Goal: Task Accomplishment & Management: Complete application form

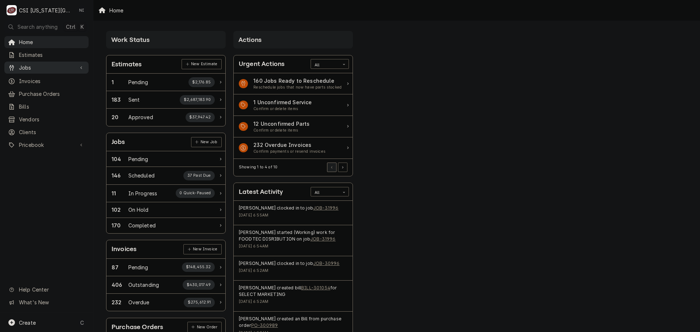
click at [46, 65] on span "Jobs" at bounding box center [46, 68] width 55 height 8
click at [38, 78] on span "Jobs" at bounding box center [52, 81] width 66 height 8
click at [46, 116] on span "Purchase Orders" at bounding box center [52, 118] width 66 height 8
click at [36, 165] on span "Pricebook" at bounding box center [46, 169] width 55 height 8
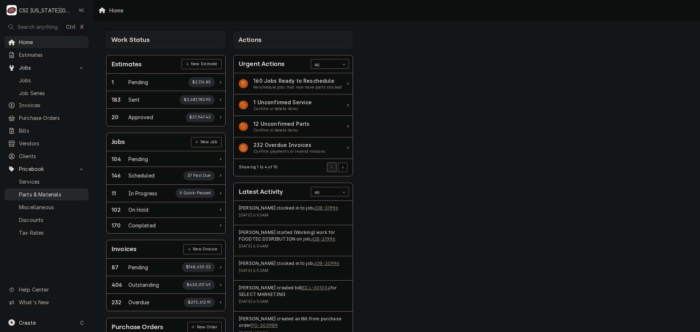
click at [32, 191] on span "Parts & Materials" at bounding box center [52, 195] width 66 height 8
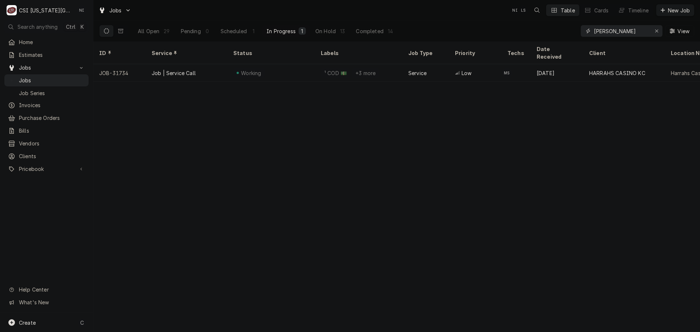
drag, startPoint x: 608, startPoint y: 31, endPoint x: 575, endPoint y: 32, distance: 32.4
click at [575, 32] on div "All Open 29 Pending 0 Scheduled 1 In Progress 1 On Hold 13 Completed 14 mike Vi…" at bounding box center [396, 31] width 595 height 20
paste input "32038"
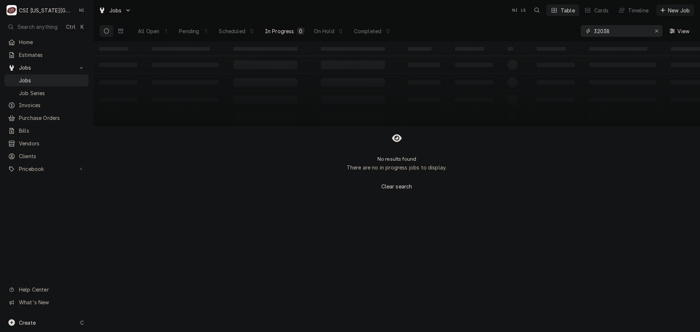
type input "32038"
click at [152, 31] on div "All Open" at bounding box center [148, 31] width 21 height 8
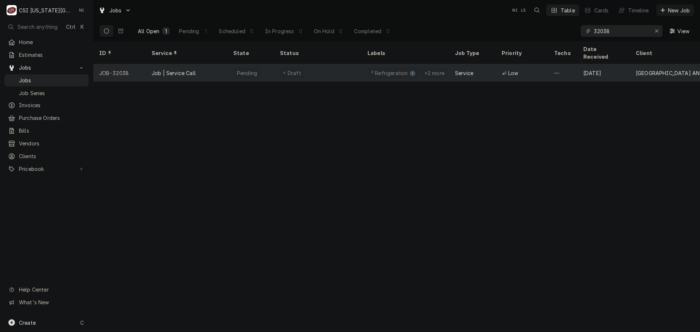
click at [199, 64] on div "Job | Service Call" at bounding box center [187, 72] width 82 height 17
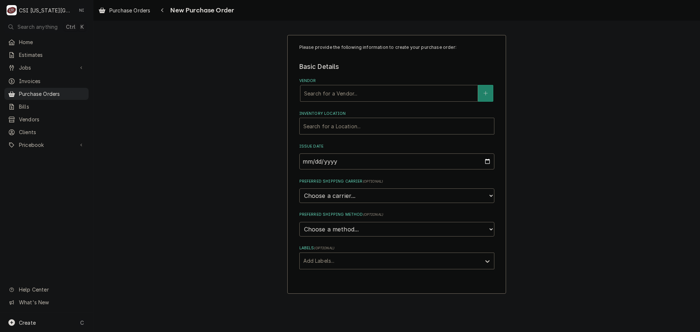
click at [394, 94] on div "Vendor" at bounding box center [389, 93] width 170 height 13
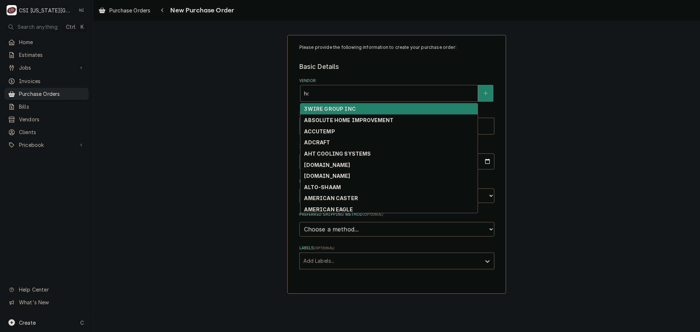
type input "home"
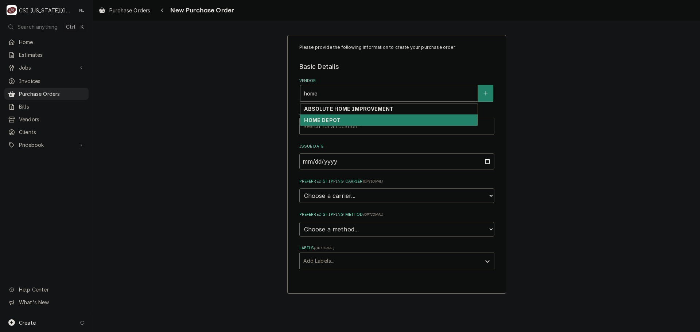
click at [356, 120] on div "HOME DEPOT" at bounding box center [388, 119] width 177 height 11
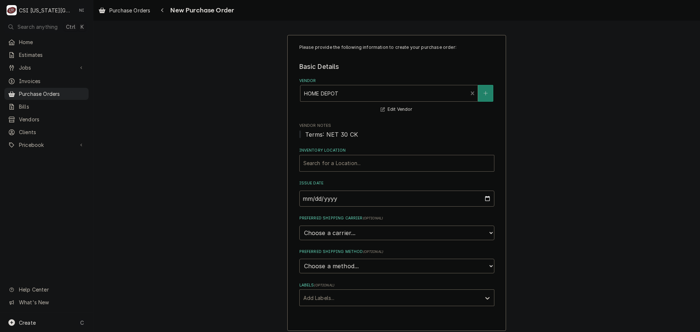
click at [349, 160] on div "Inventory Location" at bounding box center [396, 163] width 187 height 13
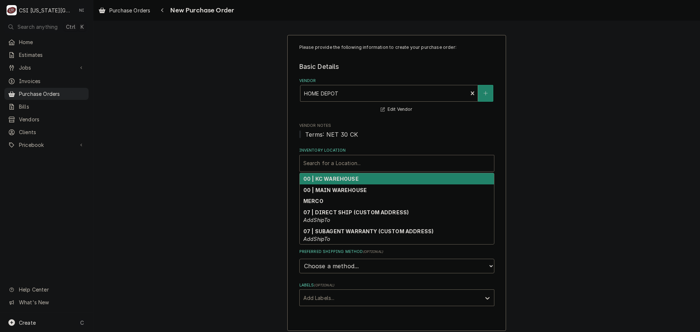
click at [334, 177] on strong "00 | KC WAREHOUSE" at bounding box center [330, 179] width 55 height 6
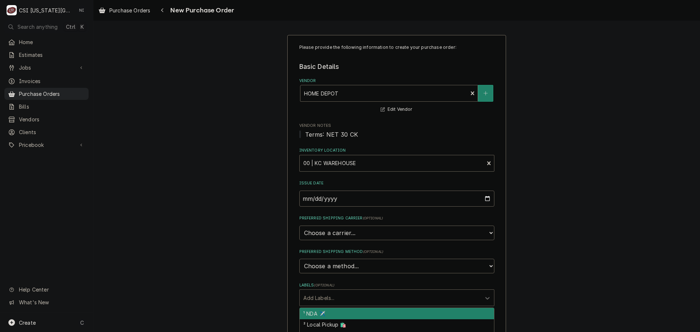
click at [331, 300] on div "Labels" at bounding box center [390, 297] width 174 height 13
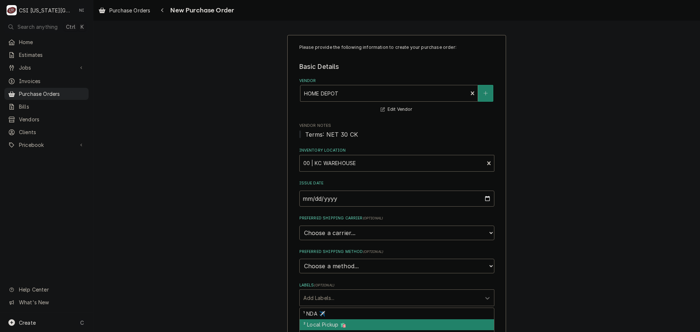
click at [326, 324] on div "² Local Pickup 🛍️" at bounding box center [397, 324] width 194 height 11
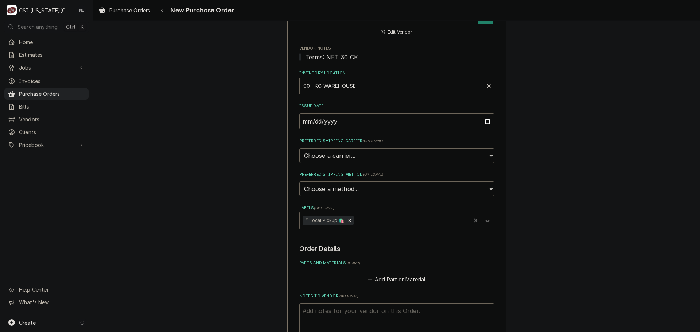
scroll to position [182, 0]
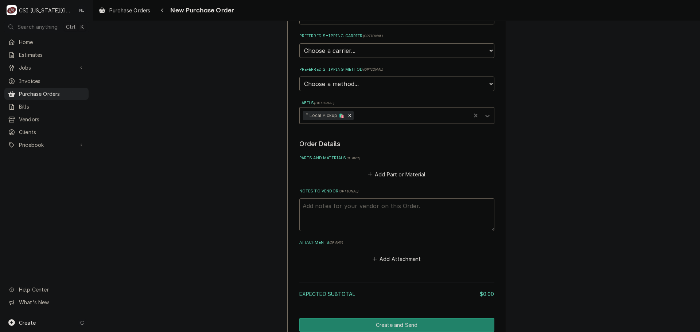
click at [348, 212] on textarea "Notes to Vendor ( optional )" at bounding box center [396, 214] width 195 height 33
type textarea "x"
type textarea "w"
type textarea "x"
type textarea "wi"
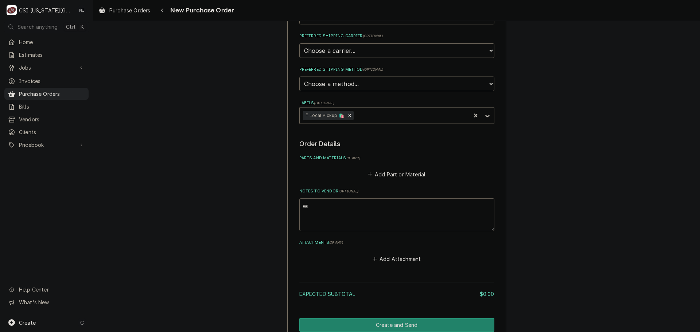
type textarea "x"
type textarea "wil"
type textarea "x"
type textarea "will"
click at [379, 172] on button "Add Part or Material" at bounding box center [396, 174] width 60 height 10
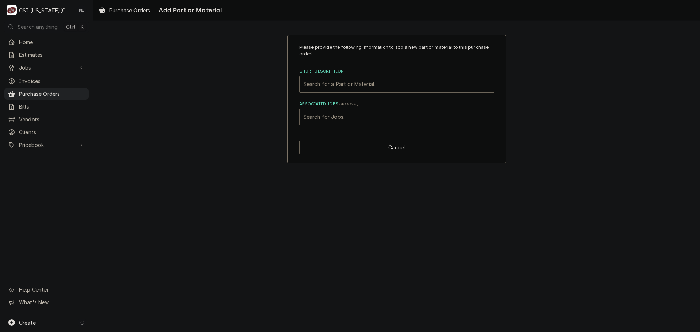
click at [365, 111] on div "Associated Jobs" at bounding box center [396, 116] width 187 height 13
type input "31818"
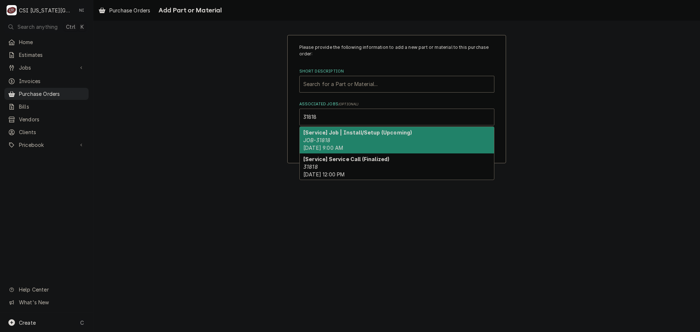
click at [332, 136] on div "[Service] Job | Install/Setup (Upcoming) JOB-31818 Fri, Aug 15th, 2025 - 9:00 AM" at bounding box center [397, 140] width 194 height 27
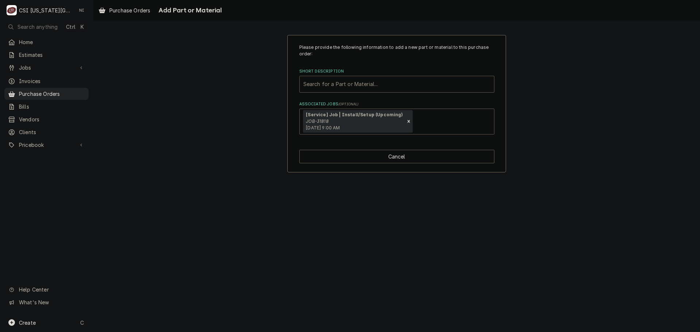
click at [329, 85] on div "Short Description" at bounding box center [396, 84] width 187 height 13
type input "misc pro"
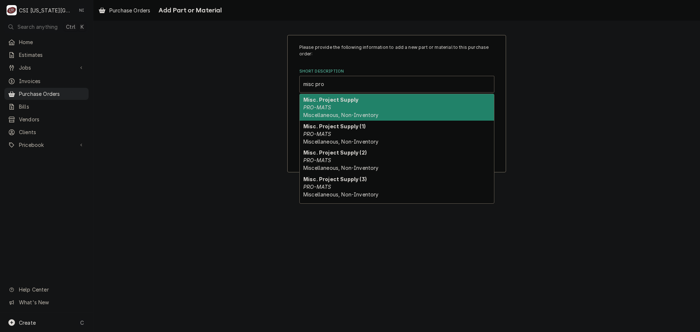
click at [328, 125] on strong "Misc. Project Supply (1)" at bounding box center [334, 126] width 62 height 6
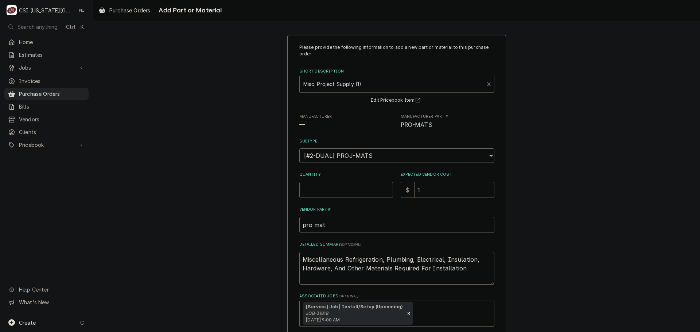
click at [328, 189] on input "Quantity" at bounding box center [346, 190] width 94 height 16
type textarea "x"
type input "1"
type textarea "x"
type input "0"
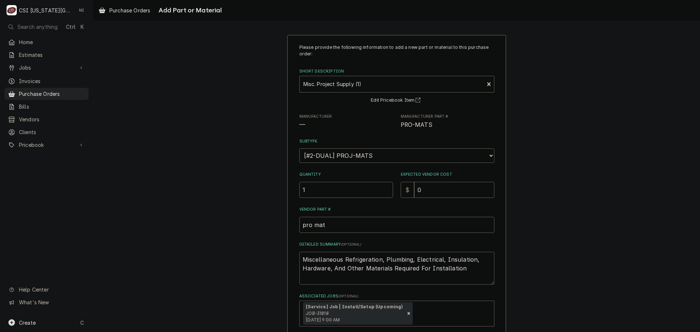
drag, startPoint x: 456, startPoint y: 271, endPoint x: 189, endPoint y: 217, distance: 272.2
click at [190, 218] on div "Please provide the following information to add a new part or material to this …" at bounding box center [396, 199] width 606 height 342
type textarea "x"
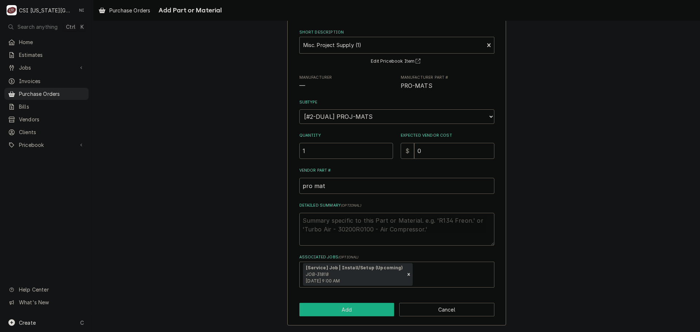
click at [357, 309] on button "Add" at bounding box center [346, 309] width 95 height 13
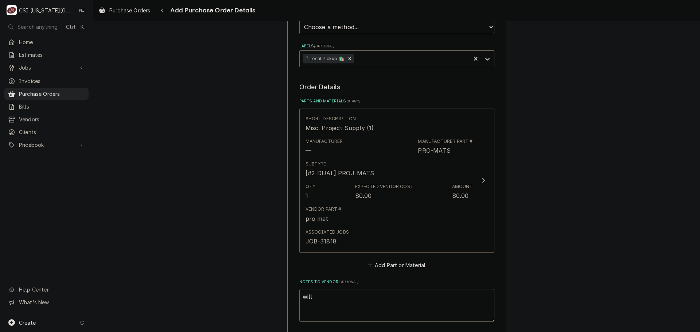
scroll to position [364, 0]
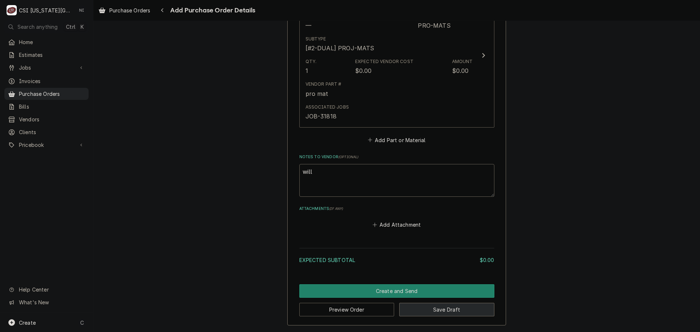
click at [458, 307] on button "Save Draft" at bounding box center [446, 309] width 95 height 13
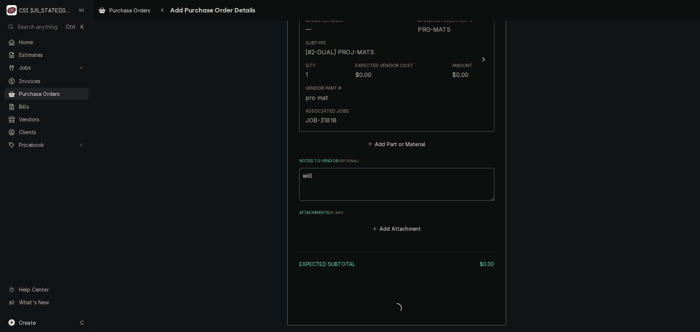
scroll to position [360, 0]
type textarea "x"
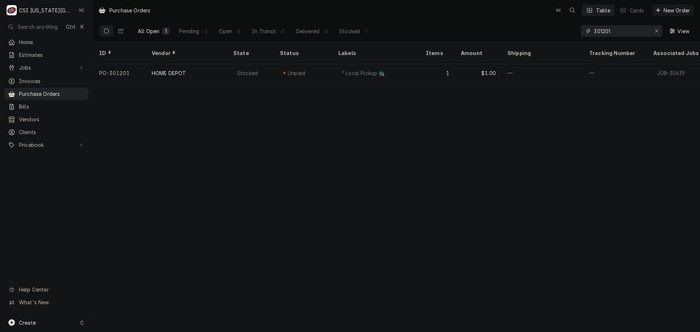
click at [615, 31] on input "301201" at bounding box center [621, 31] width 55 height 12
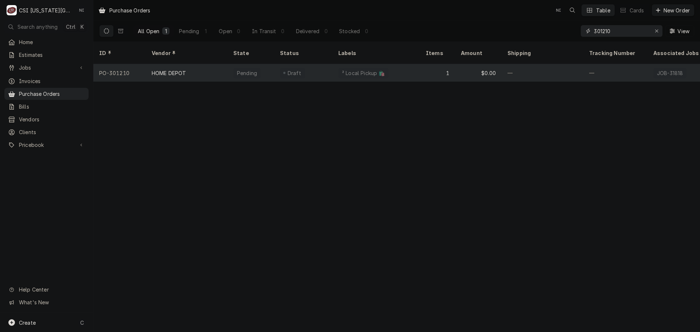
type input "301210"
click at [333, 66] on div "² Local Pickup 🛍️" at bounding box center [375, 72] width 87 height 17
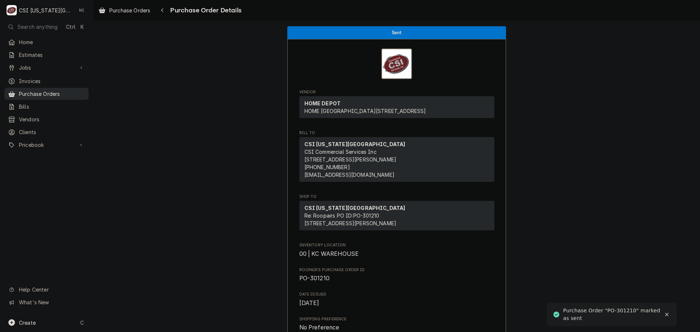
drag, startPoint x: 39, startPoint y: 94, endPoint x: 65, endPoint y: 93, distance: 25.5
click at [39, 94] on span "Purchase Orders" at bounding box center [52, 94] width 66 height 8
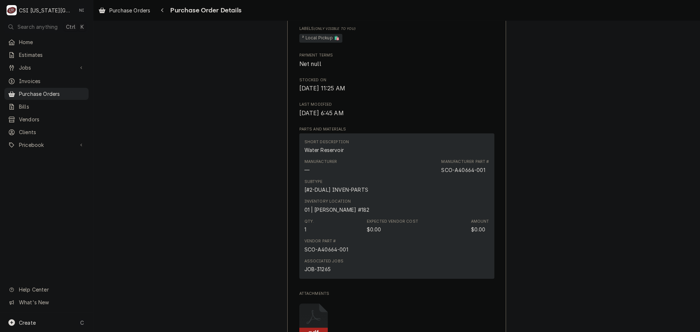
scroll to position [656, 0]
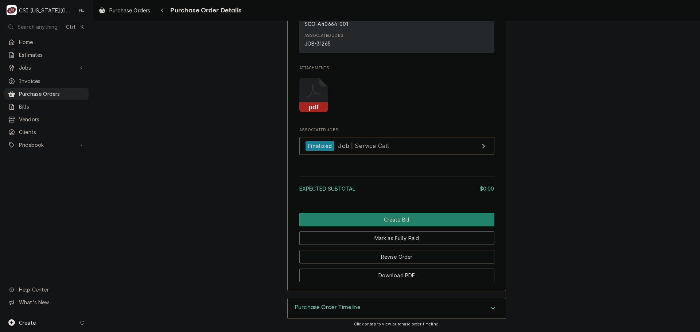
click at [316, 104] on icon "Attachments" at bounding box center [313, 95] width 29 height 35
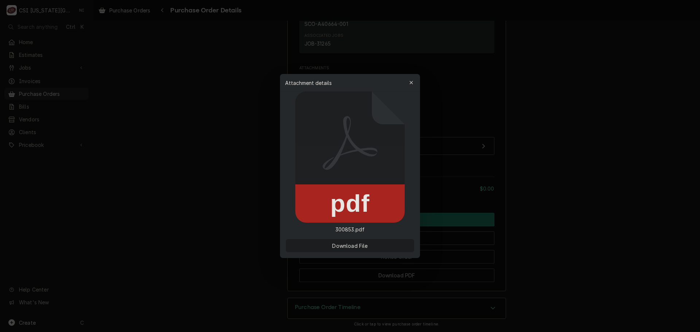
click at [357, 240] on button "Download File" at bounding box center [350, 245] width 128 height 13
click at [411, 83] on icon "button" at bounding box center [411, 82] width 4 height 5
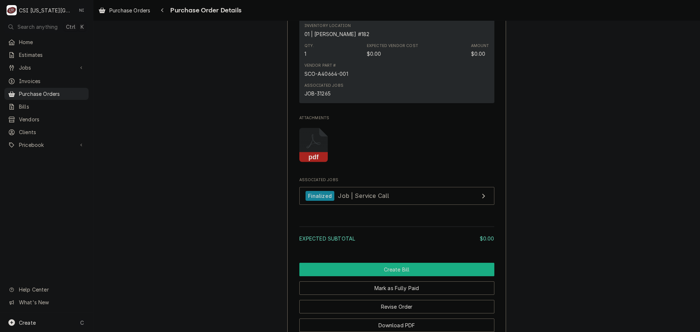
scroll to position [619, 0]
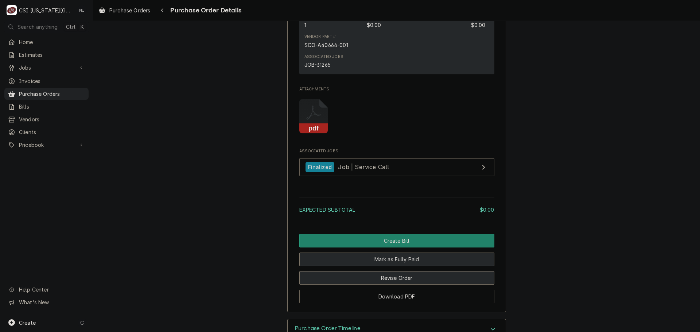
drag, startPoint x: 419, startPoint y: 297, endPoint x: 428, endPoint y: 287, distance: 13.2
click at [419, 285] on button "Revise Order" at bounding box center [396, 277] width 195 height 13
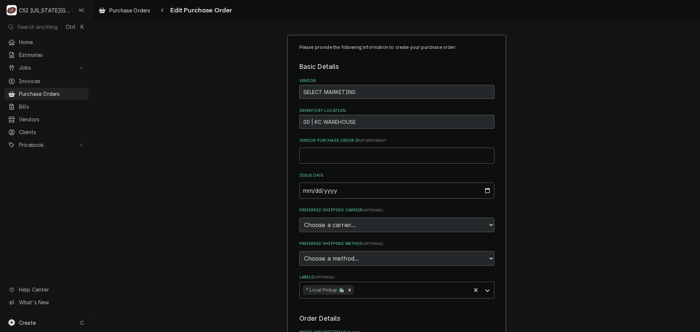
scroll to position [219, 0]
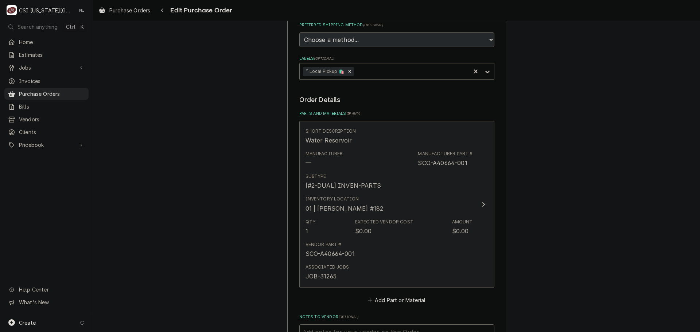
click at [408, 210] on div "Inventory Location 01 | BRIAN BREAZIER #182" at bounding box center [388, 204] width 167 height 23
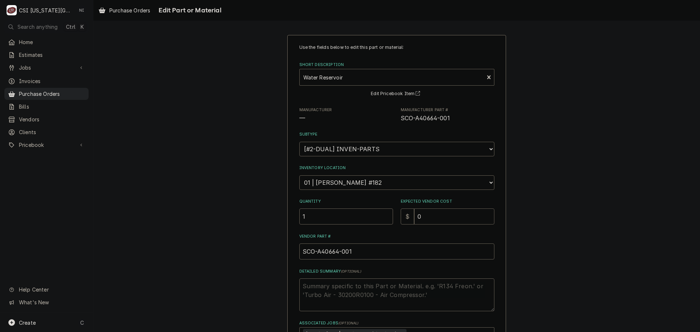
drag, startPoint x: 419, startPoint y: 214, endPoint x: 412, endPoint y: 216, distance: 6.7
click at [414, 216] on input "0" at bounding box center [454, 216] width 80 height 16
type textarea "x"
type input "1"
type textarea "x"
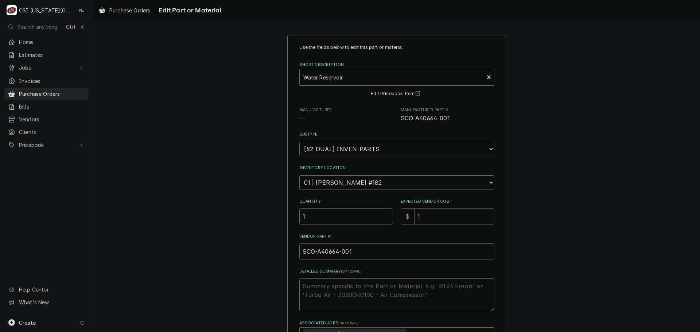
type input "14"
type textarea "x"
type input "142"
type textarea "x"
type input "142.3"
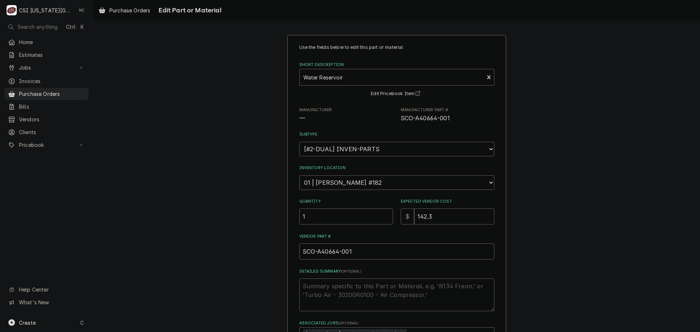
type textarea "x"
type input "142.34"
type textarea "x"
type input "142.3"
type textarea "x"
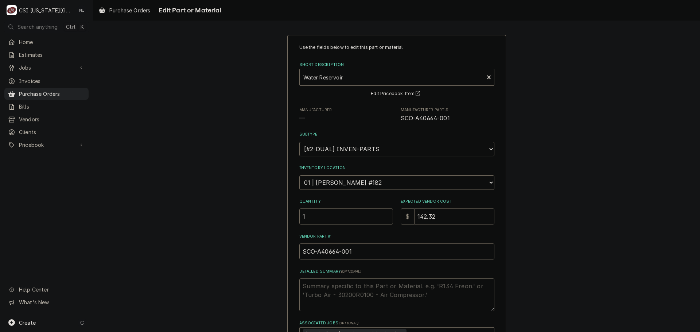
type input "142.32"
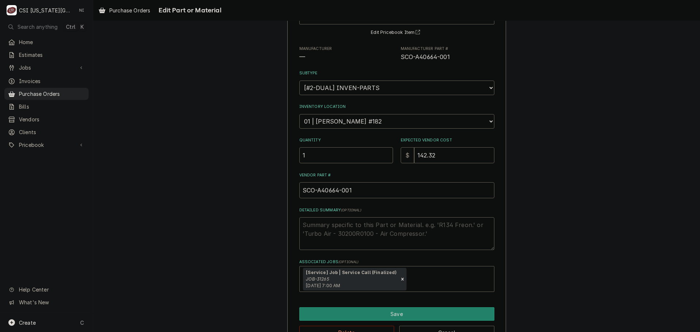
scroll to position [84, 0]
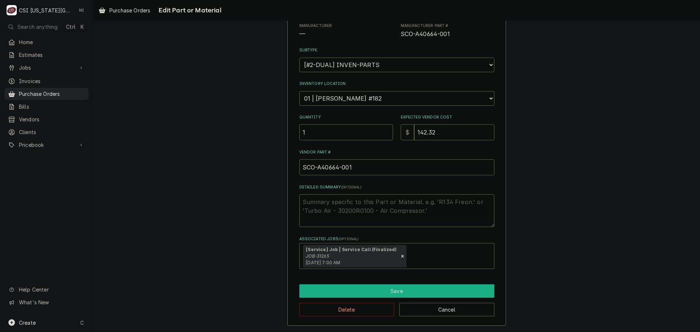
click at [423, 295] on button "Save" at bounding box center [396, 290] width 195 height 13
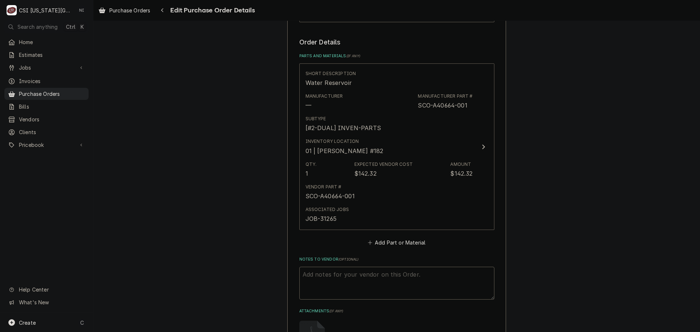
scroll to position [401, 0]
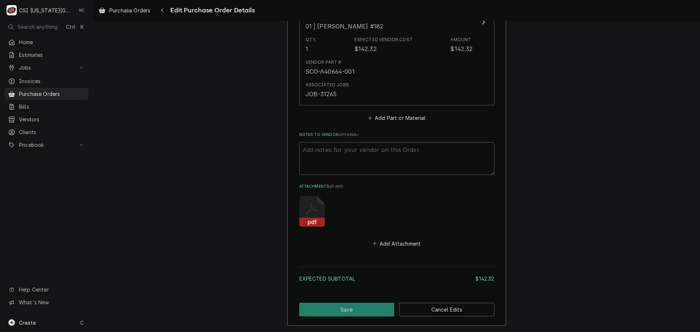
click at [313, 154] on textarea "Notes to Vendor ( optional )" at bounding box center [396, 158] width 195 height 33
type textarea "x"
type textarea "a"
type textarea "x"
type textarea "ao"
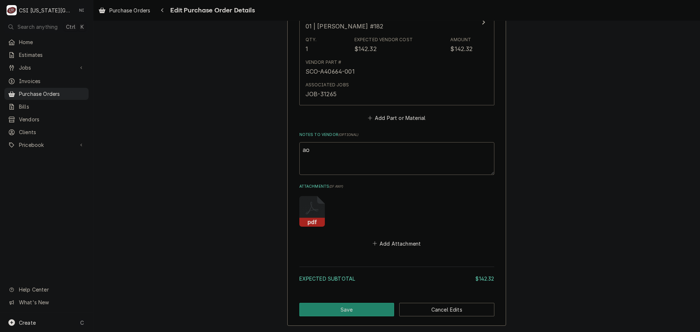
type textarea "x"
type textarea "aop"
type textarea "x"
type textarea "ao"
type textarea "x"
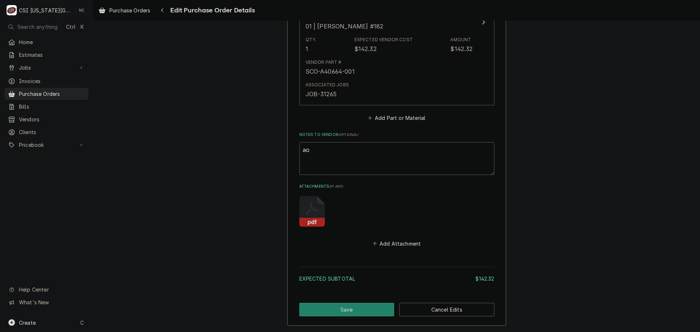
type textarea "a"
type textarea "x"
type textarea "A"
type textarea "x"
type textarea "Ac"
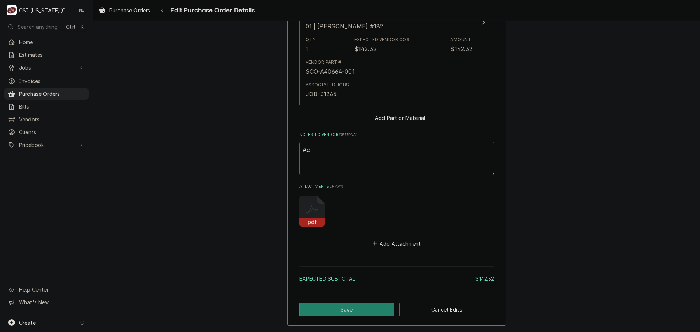
type textarea "x"
type textarea "A"
type textarea "x"
type textarea "AC"
type textarea "x"
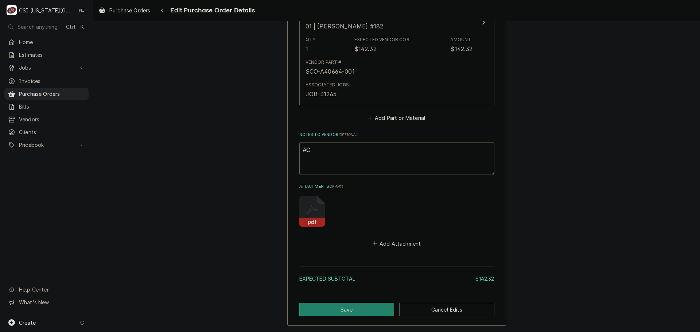
type textarea "ACO"
type textarea "x"
type textarea "ACOF"
type textarea "x"
type textarea "ACOF"
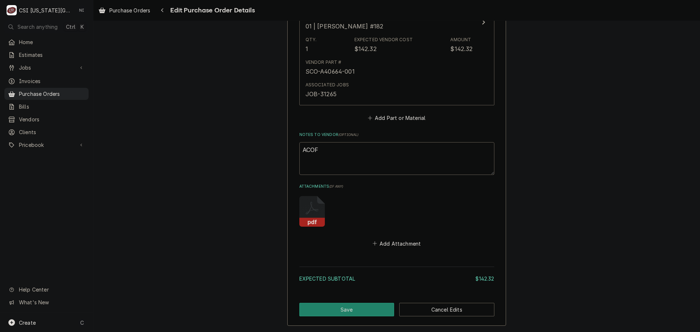
type textarea "x"
type textarea "ACOF $"
type textarea "x"
type textarea "ACOF $1"
type textarea "x"
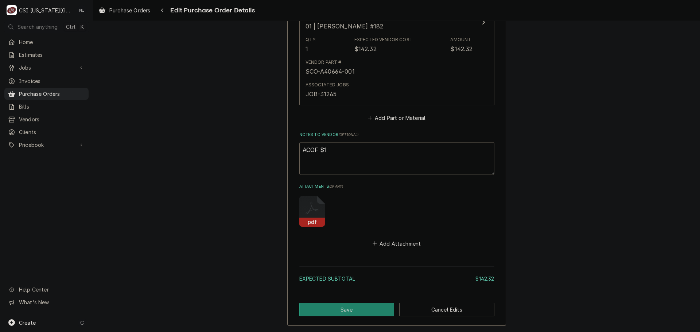
type textarea "ACOF $18"
type textarea "x"
type textarea "ACOF $18."
type textarea "x"
type textarea "ACOF $18.2"
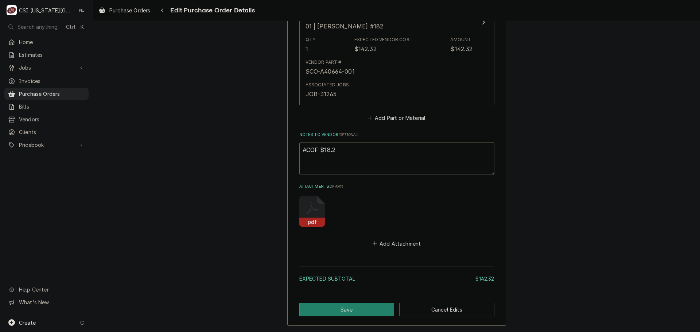
type textarea "x"
type textarea "ACOF $18.25"
click at [325, 313] on button "Save" at bounding box center [346, 309] width 95 height 13
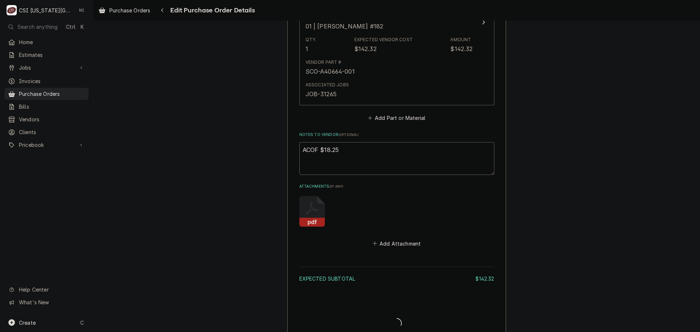
type textarea "x"
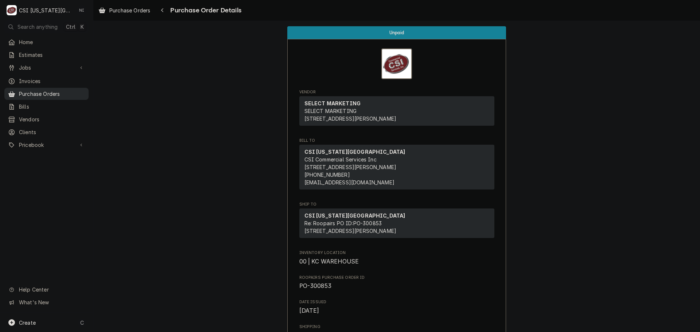
click at [43, 91] on span "Purchase Orders" at bounding box center [52, 94] width 66 height 8
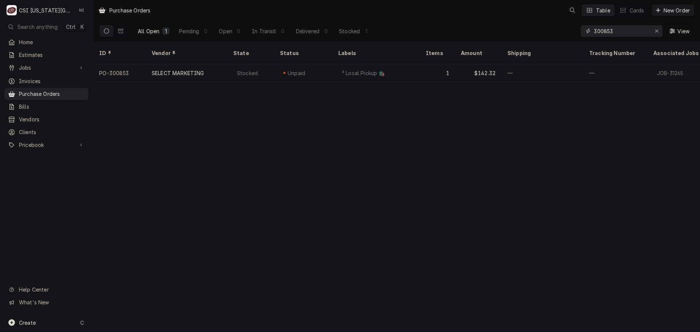
drag, startPoint x: 617, startPoint y: 34, endPoint x: 593, endPoint y: 33, distance: 24.1
click at [593, 33] on div "300853" at bounding box center [621, 31] width 82 height 12
paste input "2038"
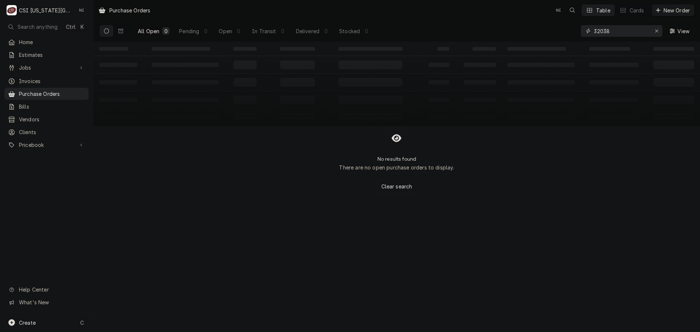
type input "32038"
click at [40, 320] on div "Create C" at bounding box center [46, 322] width 93 height 19
click at [124, 274] on div "Purchase Order" at bounding box center [136, 273] width 49 height 8
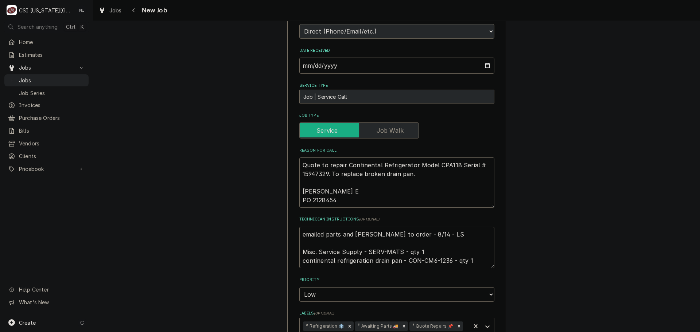
scroll to position [182, 0]
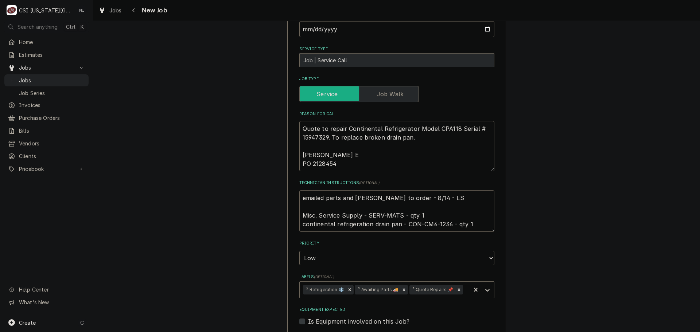
drag, startPoint x: 418, startPoint y: 224, endPoint x: 446, endPoint y: 224, distance: 27.7
click at [446, 224] on textarea "emailed parts and [PERSON_NAME] to order - 8/14 - LS Misc. Service Supply - SER…" at bounding box center [396, 211] width 195 height 42
drag, startPoint x: 299, startPoint y: 200, endPoint x: 322, endPoint y: 205, distance: 23.7
click at [301, 201] on textarea "emailed parts and [PERSON_NAME] to order - 8/14 - LS Misc. Service Supply - SER…" at bounding box center [396, 211] width 195 height 42
type textarea "x"
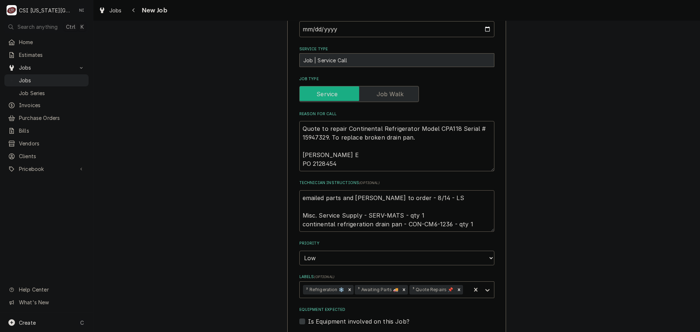
type textarea "emailed parts and [PERSON_NAME] to order - 8/14 - LS Misc. Service Supply - SER…"
type textarea "x"
type textarea "emailed parts and [PERSON_NAME] to order - 8/14 - LS Misc. Service Supply - SER…"
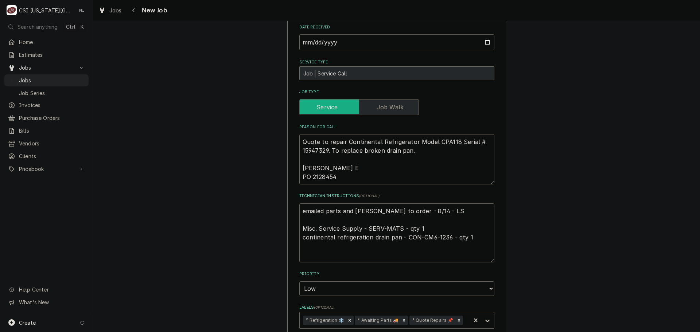
scroll to position [146, 0]
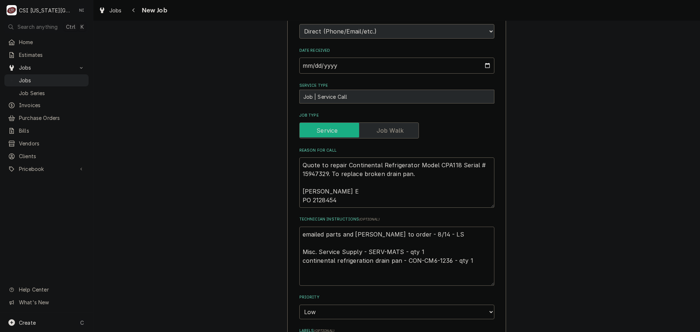
click at [341, 232] on textarea "emailed parts and lindy to order - 8/14 - LS Misc. Service Supply - SERV-MATS -…" at bounding box center [396, 256] width 195 height 59
type textarea "x"
type textarea "P emailed parts and lindy to order - 8/14 - LS Misc. Service Supply - SERV-MATS…"
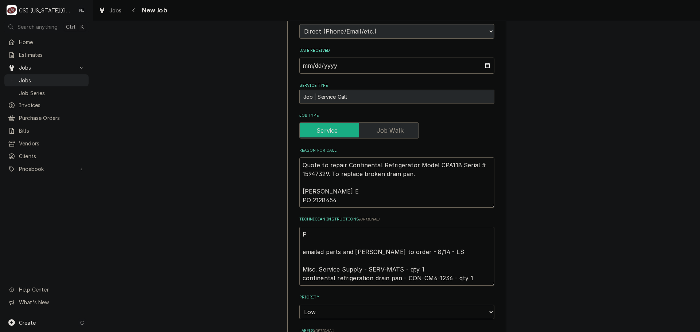
type textarea "x"
type textarea "Pa emailed parts and lindy to order - 8/14 - LS Misc. Service Supply - SERV-MAT…"
type textarea "x"
type textarea "Par emailed parts and lindy to order - 8/14 - LS Misc. Service Supply - SERV-MA…"
type textarea "x"
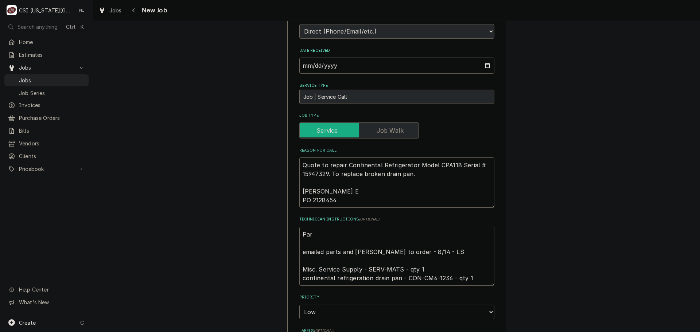
type textarea "Part emailed parts and lindy to order - 8/14 - LS Misc. Service Supply - SERV-M…"
type textarea "x"
type textarea "Parts emailed parts and lindy to order - 8/14 - LS Misc. Service Supply - SERV-…"
type textarea "x"
type textarea "Parts emailed parts and lindy to order - 8/14 - LS Misc. Service Supply - SERV-…"
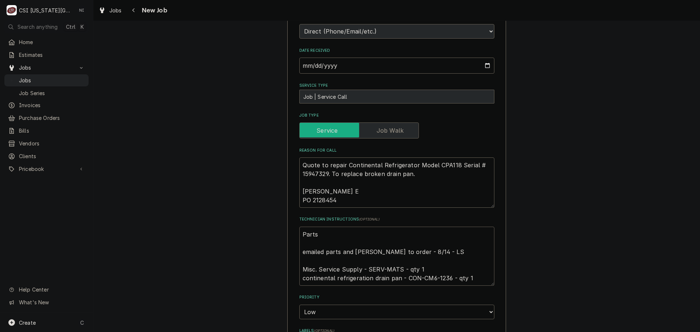
type textarea "x"
type textarea "Parts or emailed parts and lindy to order - 8/14 - LS Misc. Service Supply - SE…"
type textarea "x"
type textarea "Parts ord emailed parts and lindy to order - 8/14 - LS Misc. Service Supply - S…"
type textarea "x"
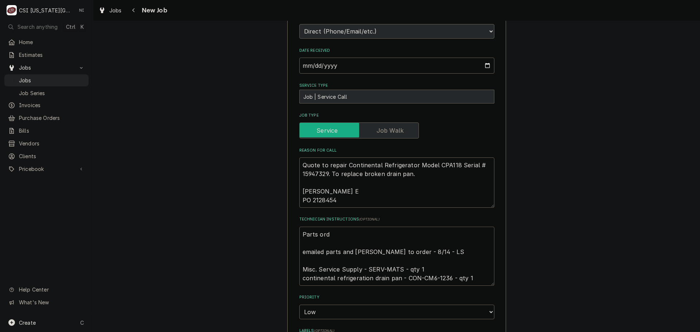
type textarea "Parts orde emailed parts and lindy to order - 8/14 - LS Misc. Service Supply - …"
type textarea "x"
type textarea "Parts order emailed parts and lindy to order - 8/14 - LS Misc. Service Supply -…"
type textarea "x"
type textarea "Parts orderd emailed parts and lindy to order - 8/14 - LS Misc. Service Supply …"
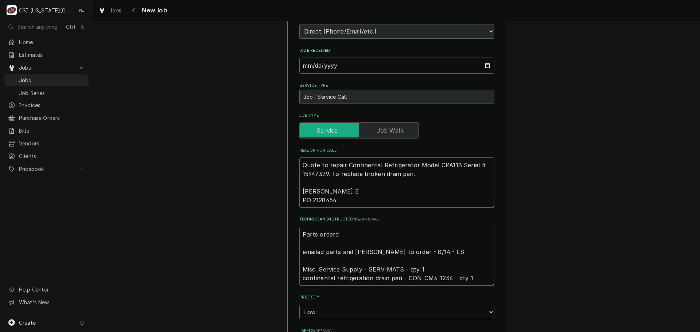
type textarea "x"
type textarea "Parts orderd emailed parts and lindy to order - 8/14 - LS Misc. Service Supply …"
type textarea "x"
type textarea "Parts orderd o emailed parts and lindy to order - 8/14 - LS Misc. Service Suppl…"
type textarea "x"
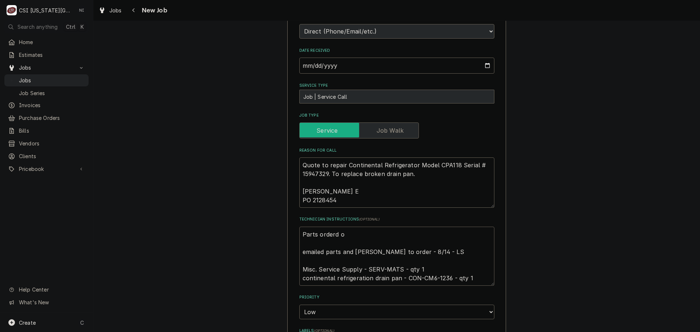
type textarea "Parts orderd on emailed parts and lindy to order - 8/14 - LS Misc. Service Supp…"
type textarea "x"
type textarea "Parts orderd on emailed parts and lindy to order - 8/14 - LS Misc. Service Supp…"
type textarea "x"
type textarea "Parts orderd on P emailed parts and lindy to order - 8/14 - LS Misc. Service Su…"
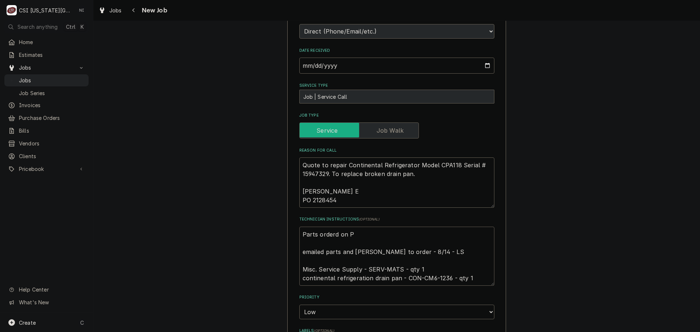
type textarea "x"
type textarea "Parts orderd on emailed parts and lindy to order - 8/14 - LS Misc. Service Supp…"
type textarea "x"
type textarea "Parts orderd on emailed parts and lindy to order - 8/14 - LS Misc. Service Supp…"
type textarea "x"
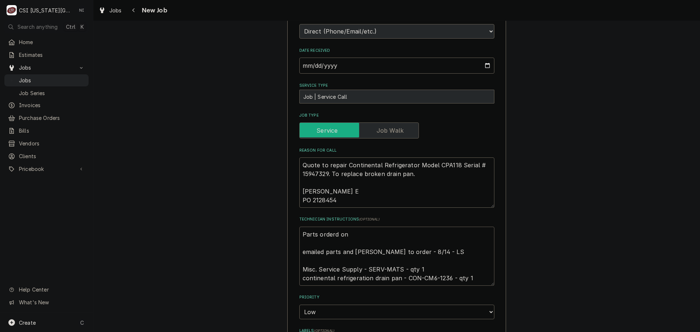
type textarea "Parts orderd o emailed parts and lindy to order - 8/14 - LS Misc. Service Suppl…"
type textarea "x"
type textarea "Parts orderd emailed parts and lindy to order - 8/14 - LS Misc. Service Supply …"
type textarea "x"
type textarea "Parts orderd emailed parts and lindy to order - 8/14 - LS Misc. Service Supply …"
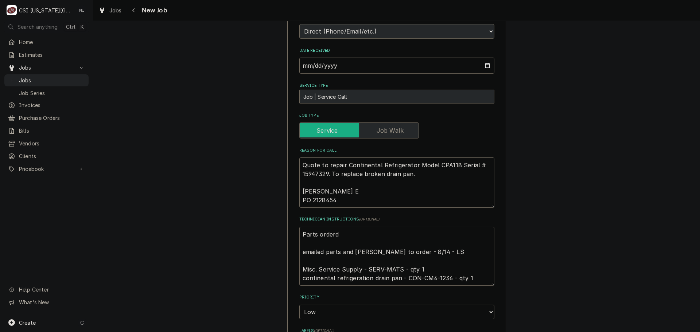
type textarea "x"
type textarea "Parts order emailed parts and lindy to order - 8/14 - LS Misc. Service Supply -…"
type textarea "x"
type textarea "Parts ordere emailed parts and lindy to order - 8/14 - LS Misc. Service Supply …"
type textarea "x"
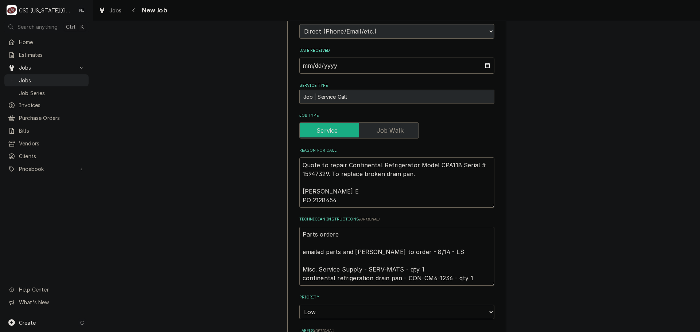
type textarea "Parts ordered emailed parts and lindy to order - 8/14 - LS Misc. Service Supply…"
type textarea "x"
type textarea "Parts ordered emailed parts and lindy to order - 8/14 - LS Misc. Service Supply…"
type textarea "x"
type textarea "Parts ordered o emailed parts and lindy to order - 8/14 - LS Misc. Service Supp…"
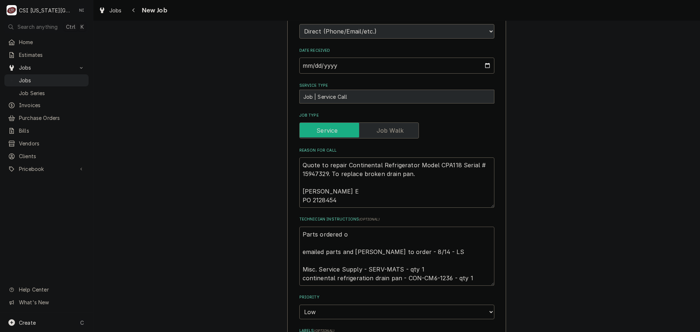
type textarea "x"
type textarea "Parts ordered on emailed parts and lindy to order - 8/14 - LS Misc. Service Sup…"
type textarea "x"
type textarea "Parts ordered on emailed parts and lindy to order - 8/14 - LS Misc. Service Sup…"
type textarea "x"
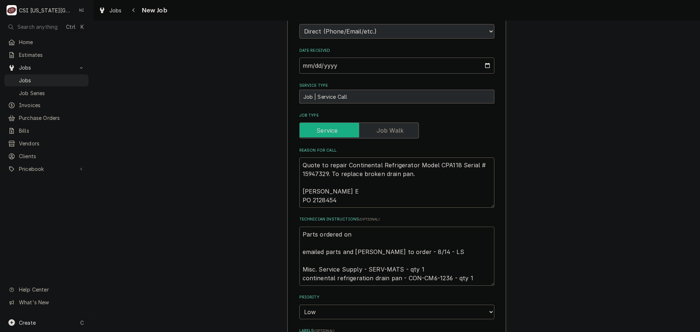
type textarea "Parts ordered on P emailed parts and lindy to order - 8/14 - LS Misc. Service S…"
type textarea "x"
type textarea "Parts ordered on PO emailed parts and lindy to order - 8/14 - LS Misc. Service …"
type textarea "x"
type textarea "Parts ordered on PO emailed parts and lindy to order - 8/14 - LS Misc. Service …"
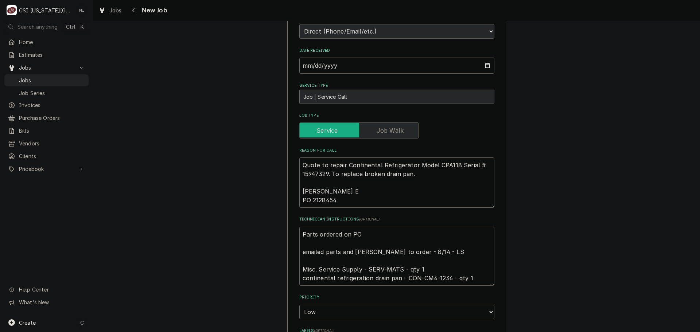
type textarea "x"
type textarea "Parts ordered on PO 3 emailed parts and lindy to order - 8/14 - LS Misc. Servic…"
type textarea "x"
type textarea "Parts ordered on PO 30 emailed parts and lindy to order - 8/14 - LS Misc. Servi…"
type textarea "x"
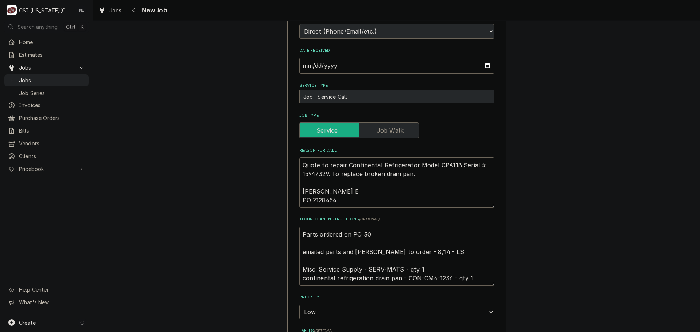
type textarea "Parts ordered on PO 301 emailed parts and lindy to order - 8/14 - LS Misc. Serv…"
type textarea "x"
type textarea "Parts ordered on PO 3012 emailed parts and lindy to order - 8/14 - LS Misc. Ser…"
type textarea "x"
type textarea "Parts ordered on PO 30121 emailed parts and lindy to order - 8/14 - LS Misc. Se…"
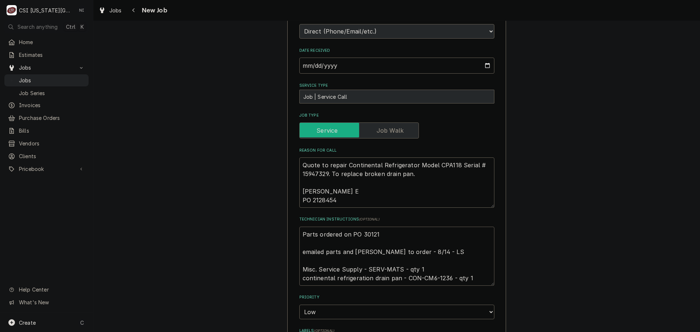
type textarea "x"
type textarea "Parts ordered on PO 301211 emailed parts and lindy to order - 8/14 - LS Misc. S…"
type textarea "x"
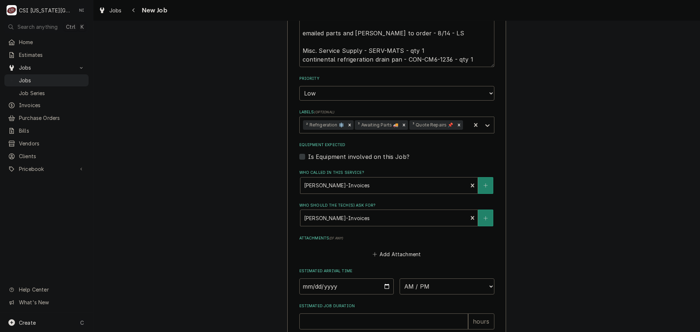
scroll to position [476, 0]
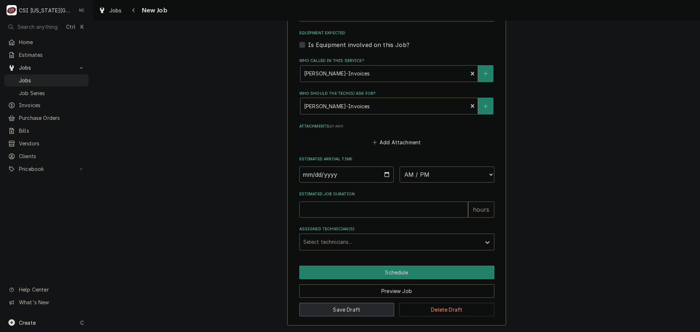
type textarea "Parts ordered on PO 301211 emailed parts and lindy to order - 8/14 - LS Misc. S…"
click at [353, 306] on button "Save Draft" at bounding box center [346, 309] width 95 height 13
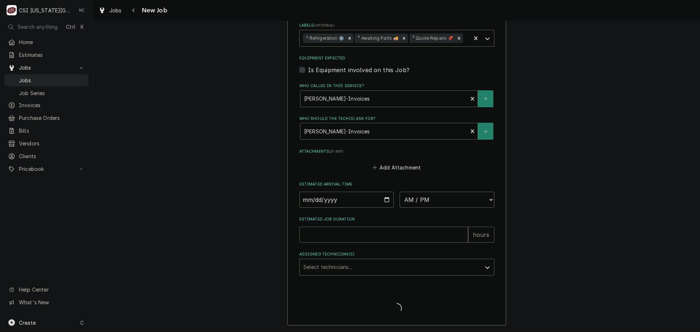
type textarea "x"
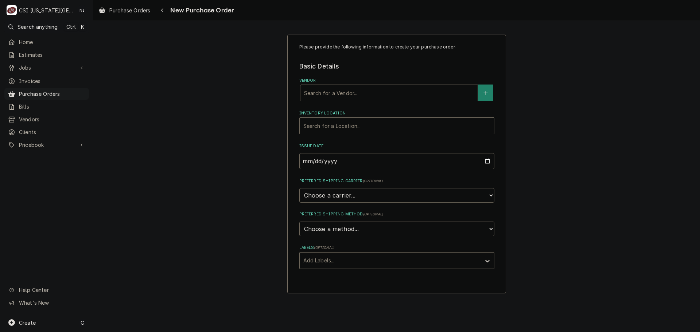
click at [351, 94] on div "Vendor" at bounding box center [389, 92] width 170 height 13
type input "[GEOGRAPHIC_DATA]"
drag, startPoint x: 324, startPoint y: 109, endPoint x: 325, endPoint y: 115, distance: 5.8
click at [325, 109] on strong "PARTSTOWN" at bounding box center [321, 108] width 35 height 6
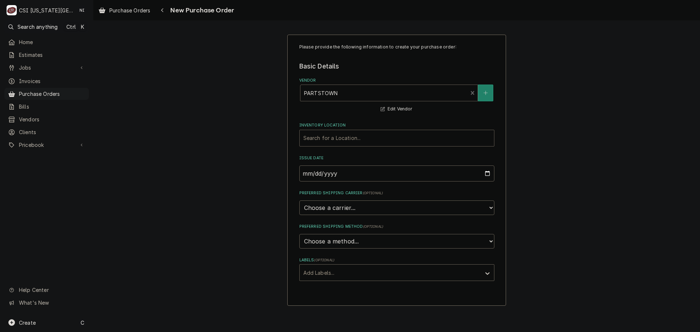
click at [322, 142] on div "Inventory Location" at bounding box center [396, 138] width 187 height 13
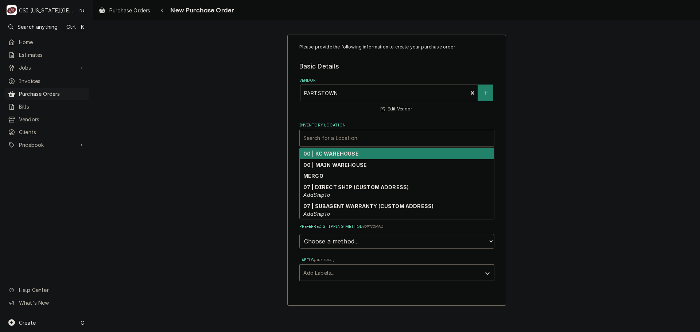
click at [326, 153] on strong "00 | KC WAREHOUSE" at bounding box center [330, 153] width 55 height 6
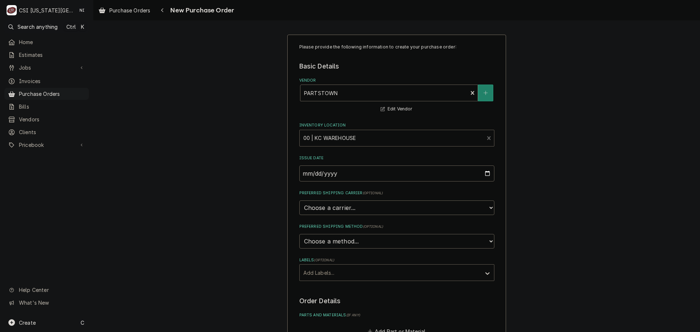
click at [332, 269] on div "Labels" at bounding box center [390, 272] width 174 height 13
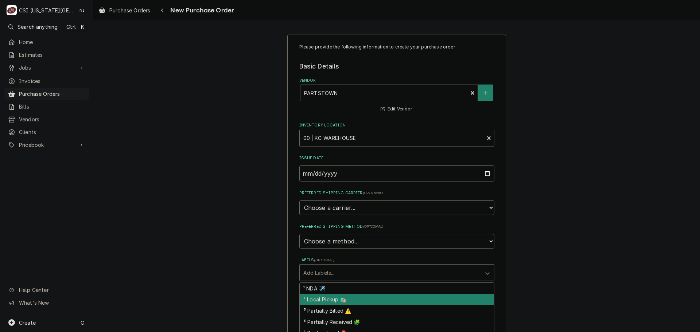
click at [326, 298] on div "² Local Pickup 🛍️" at bounding box center [397, 299] width 194 height 11
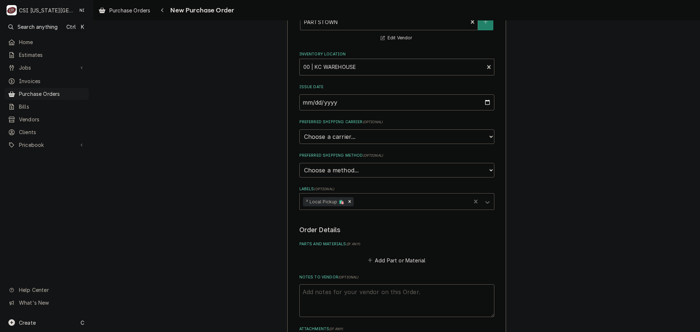
scroll to position [191, 0]
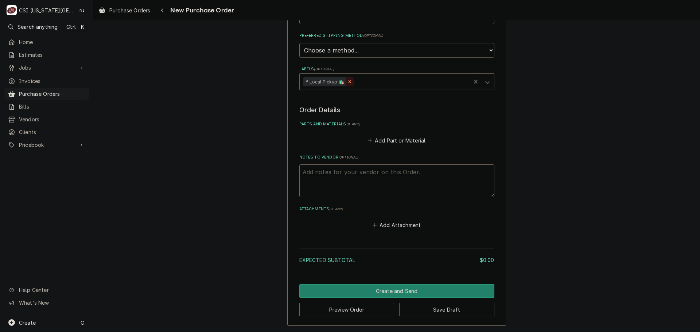
click at [349, 81] on div "Remove ² Local Pickup 🛍️" at bounding box center [349, 81] width 8 height 9
type textarea "x"
click at [381, 143] on button "Add Part or Material" at bounding box center [396, 140] width 60 height 10
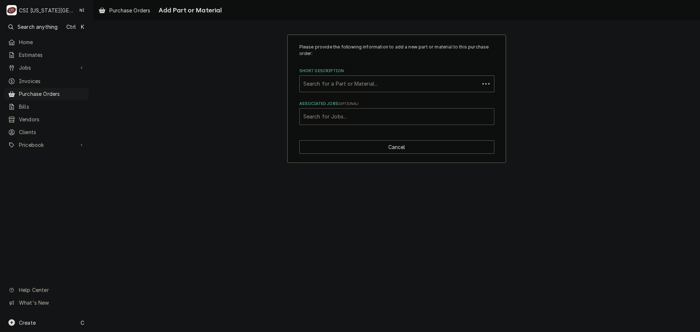
click at [364, 117] on div "Associated Jobs" at bounding box center [396, 116] width 187 height 13
type input "3"
type input "32038"
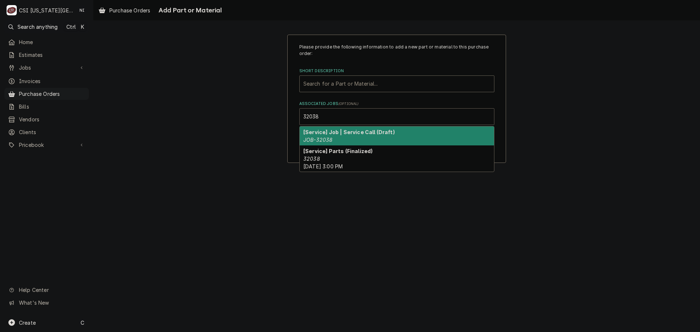
click at [334, 137] on div "[Service] Job | Service Call (Draft) JOB-32038" at bounding box center [397, 135] width 194 height 19
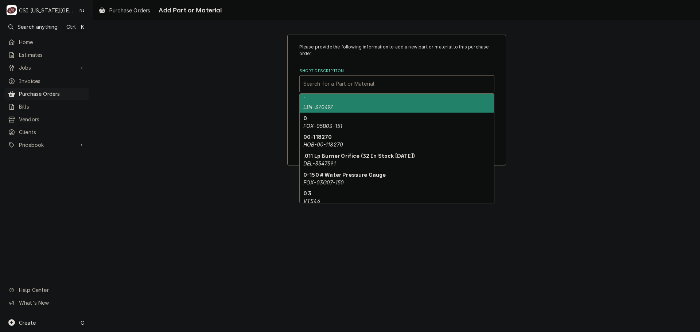
click at [342, 88] on div "Short Description" at bounding box center [396, 83] width 187 height 13
paste input "CM6-1236"
type input "CM6-1236"
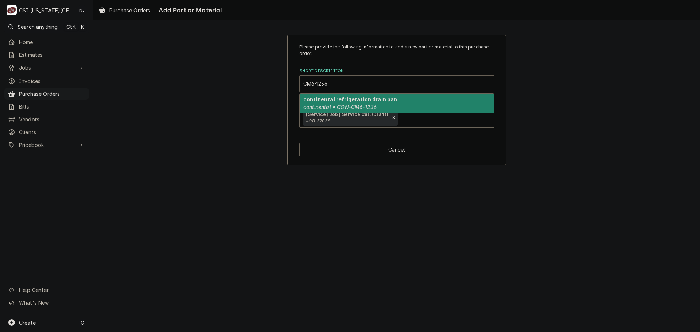
drag, startPoint x: 392, startPoint y: 100, endPoint x: 630, endPoint y: 129, distance: 239.4
click at [392, 99] on div "continental refrigeration drain pan continental • CON-CM6-1236" at bounding box center [397, 103] width 194 height 19
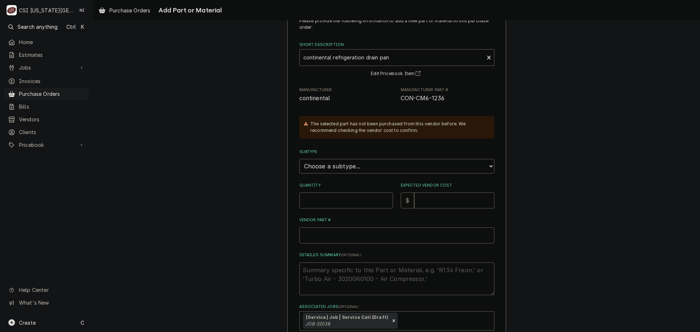
scroll to position [70, 0]
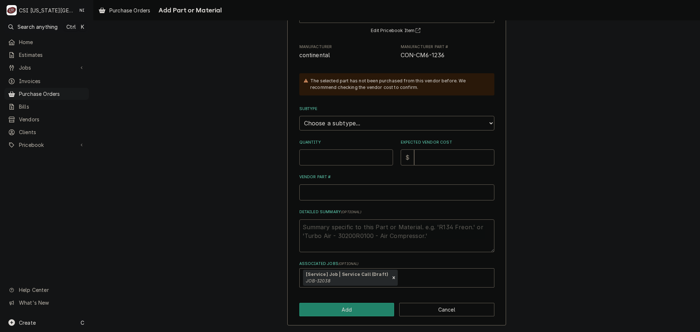
click at [355, 163] on input "Quantity" at bounding box center [346, 157] width 94 height 16
type textarea "x"
type input "1"
type textarea "x"
type input "1"
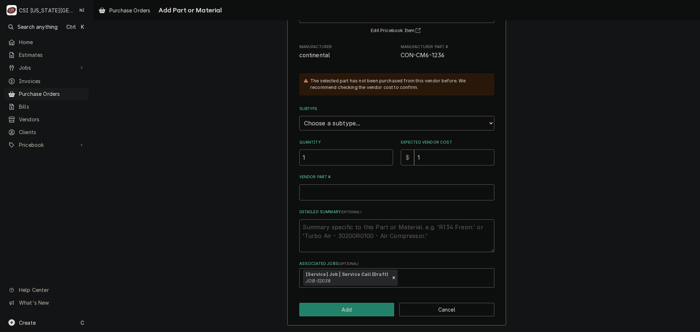
type textarea "x"
type input "18"
type textarea "x"
type input "181"
type textarea "x"
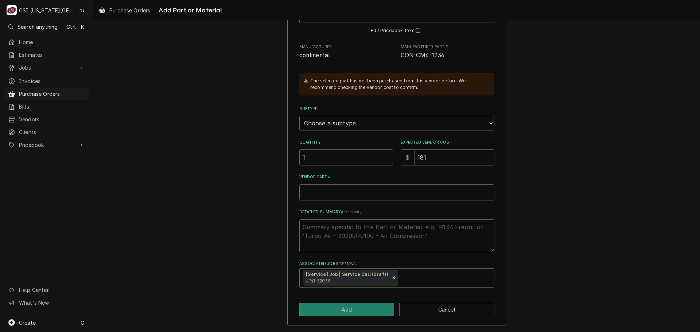
type input "1818"
type textarea "x"
type input "181"
type textarea "x"
type input "181.7"
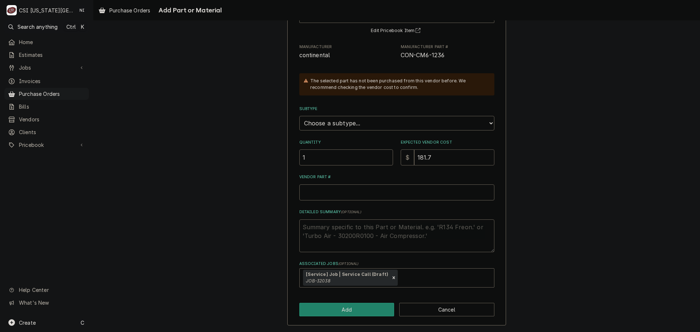
type textarea "x"
type input "181.72"
drag, startPoint x: 432, startPoint y: 57, endPoint x: 398, endPoint y: 59, distance: 33.6
click at [400, 59] on span "CON-CM6-1236" at bounding box center [447, 55] width 94 height 9
copy span "CON-CM6-1236"
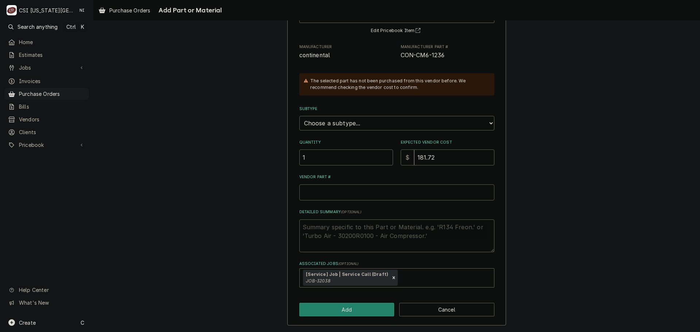
drag, startPoint x: 365, startPoint y: 192, endPoint x: 373, endPoint y: 192, distance: 7.3
click at [365, 192] on input "Vendor Part #" at bounding box center [396, 192] width 195 height 16
type textarea "x"
type input "v"
type textarea "x"
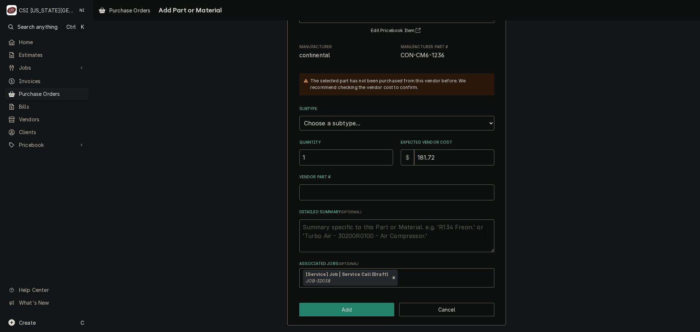
paste input "CON-CM6-1236"
type textarea "x"
type input "CON-CM6-1236"
click at [343, 314] on button "Add" at bounding box center [346, 309] width 95 height 13
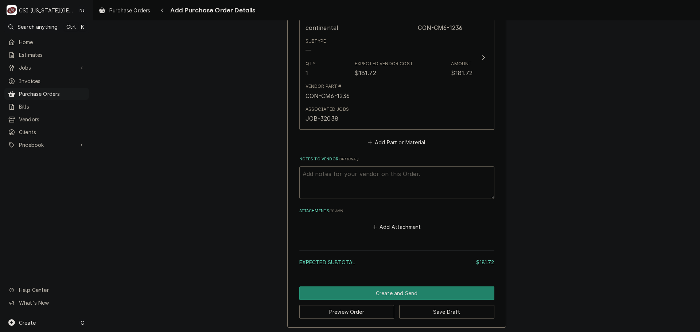
scroll to position [339, 0]
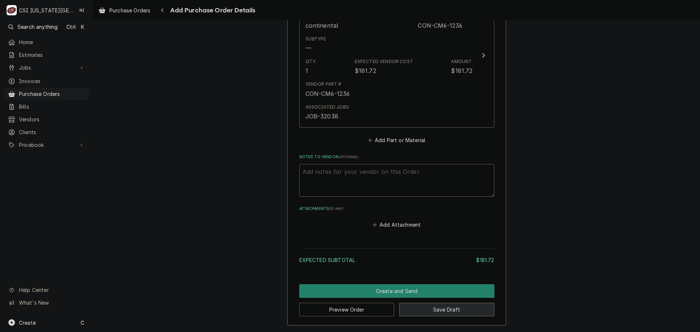
click at [426, 309] on button "Save Draft" at bounding box center [446, 309] width 95 height 13
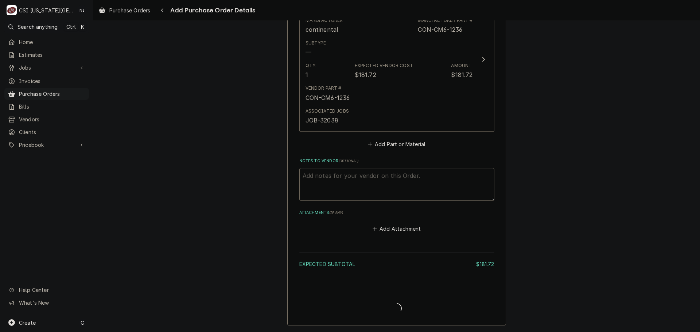
scroll to position [335, 0]
type textarea "x"
